Goal: Information Seeking & Learning: Check status

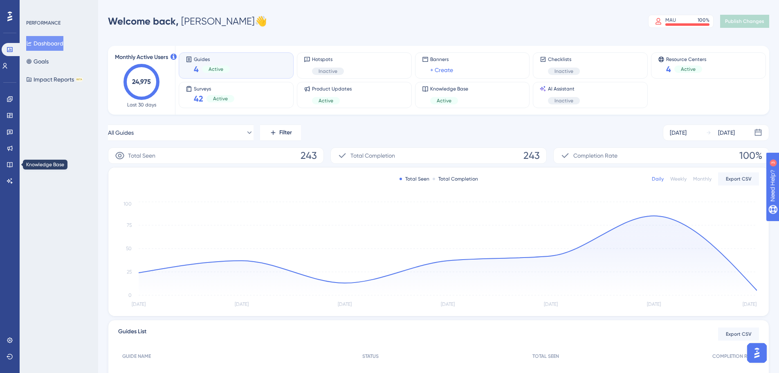
click at [9, 157] on div "Engagement Widgets Feedback Product Updates Knowledge Base AI Assistant" at bounding box center [10, 139] width 7 height 95
click at [11, 162] on icon at bounding box center [10, 164] width 7 height 7
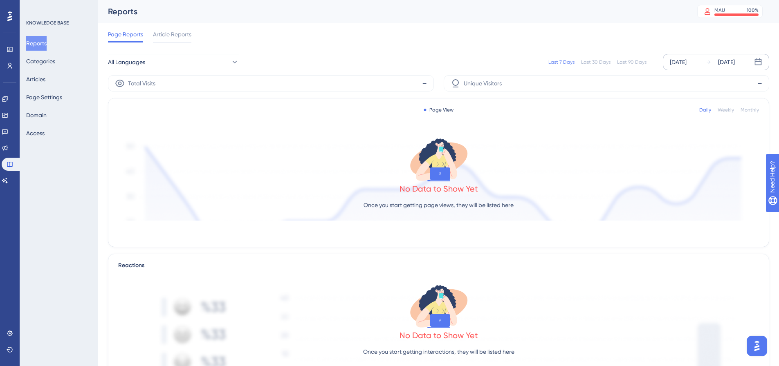
click at [680, 56] on div "Oct 08 2025 Oct 14 2025" at bounding box center [716, 62] width 106 height 16
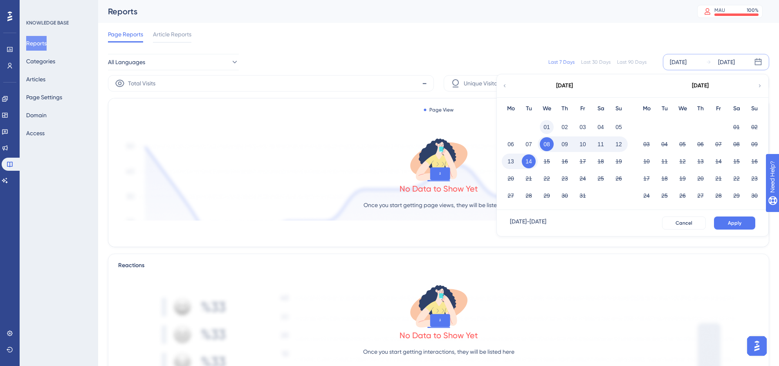
click at [544, 124] on button "01" at bounding box center [547, 127] width 14 height 14
click at [738, 229] on button "Apply" at bounding box center [734, 223] width 41 height 13
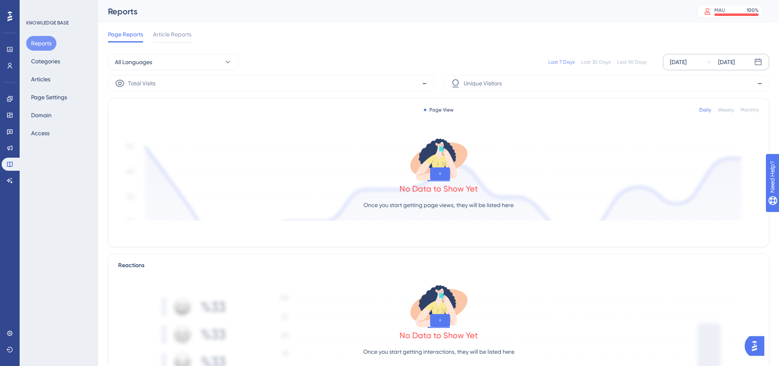
click at [687, 61] on div "[DATE]" at bounding box center [678, 62] width 17 height 10
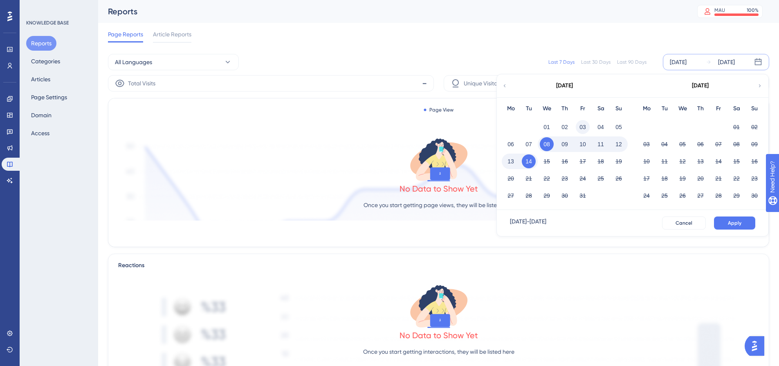
drag, startPoint x: 546, startPoint y: 124, endPoint x: 584, endPoint y: 133, distance: 39.4
click at [547, 124] on button "01" at bounding box center [547, 127] width 14 height 14
click at [742, 225] on button "Apply" at bounding box center [734, 223] width 41 height 13
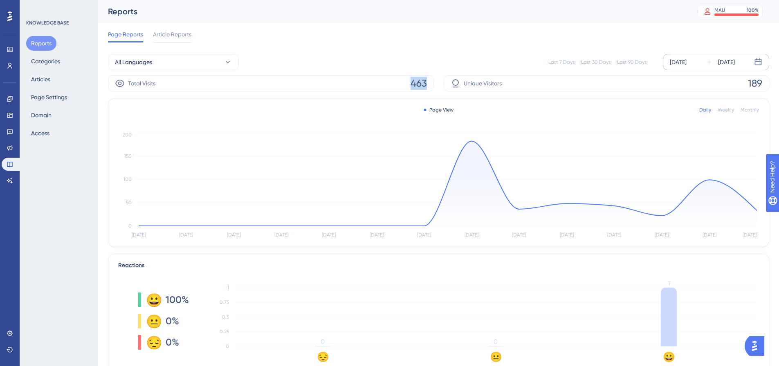
drag, startPoint x: 411, startPoint y: 85, endPoint x: 428, endPoint y: 82, distance: 17.3
click at [428, 82] on div "Total Visits 463" at bounding box center [271, 83] width 326 height 16
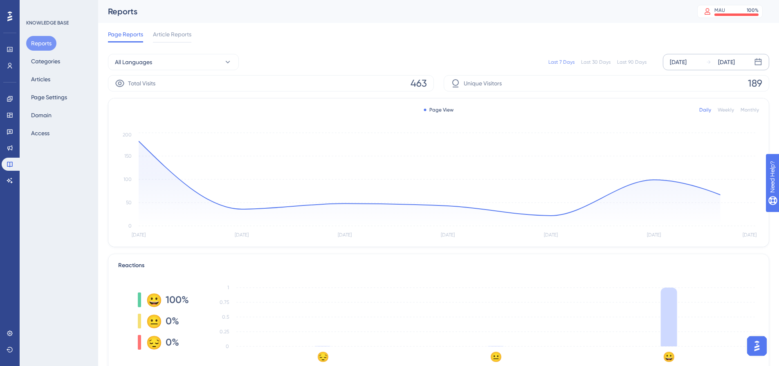
click at [687, 64] on div "[DATE]" at bounding box center [678, 62] width 17 height 10
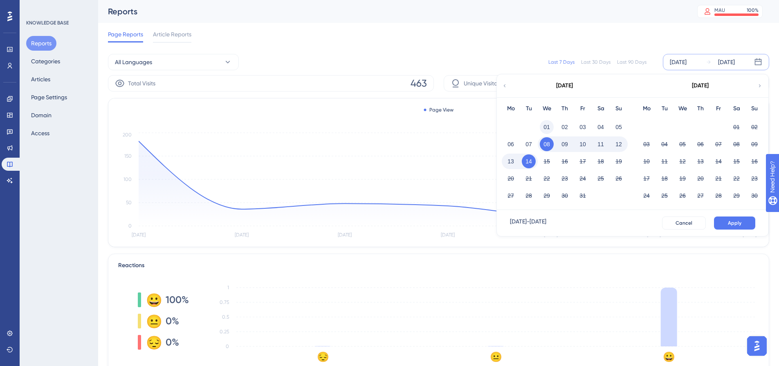
click at [547, 130] on button "01" at bounding box center [547, 127] width 14 height 14
click at [730, 227] on button "Apply" at bounding box center [734, 223] width 41 height 13
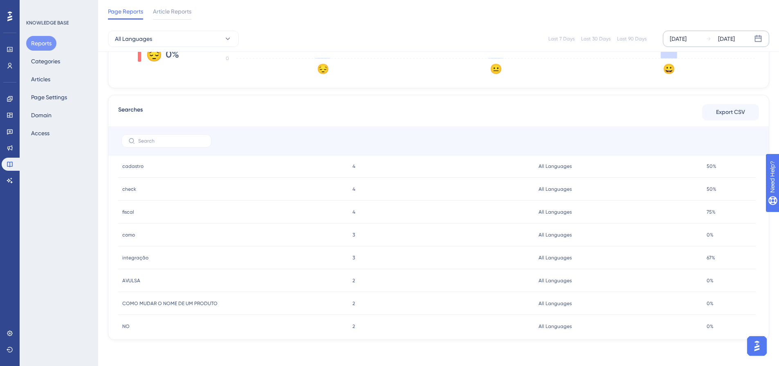
scroll to position [88, 0]
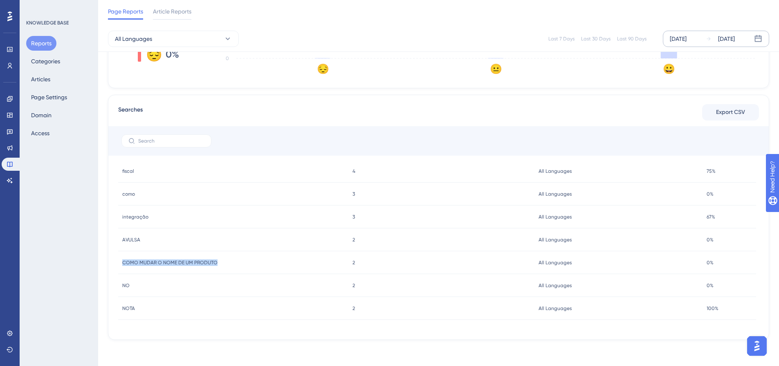
drag, startPoint x: 233, startPoint y: 262, endPoint x: 110, endPoint y: 253, distance: 123.4
click at [110, 253] on div "Searches Export CSV KEYWORD TOTAL SEARCHES LANGUAGE ARTICLE CLICK RATE chec che…" at bounding box center [438, 217] width 661 height 245
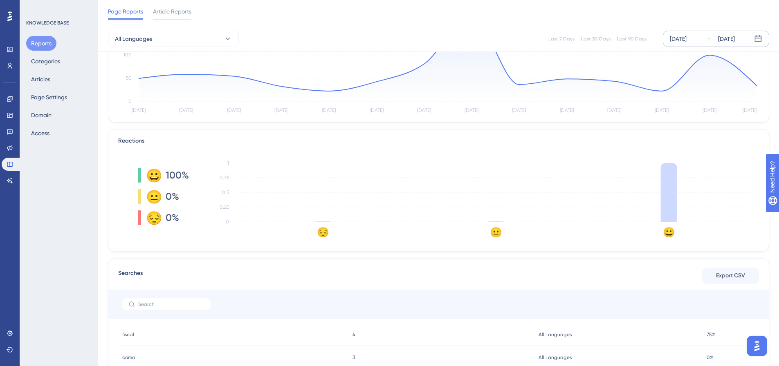
scroll to position [0, 0]
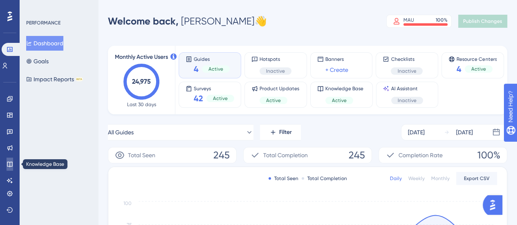
click at [8, 165] on icon at bounding box center [10, 164] width 7 height 7
